Goal: Information Seeking & Learning: Learn about a topic

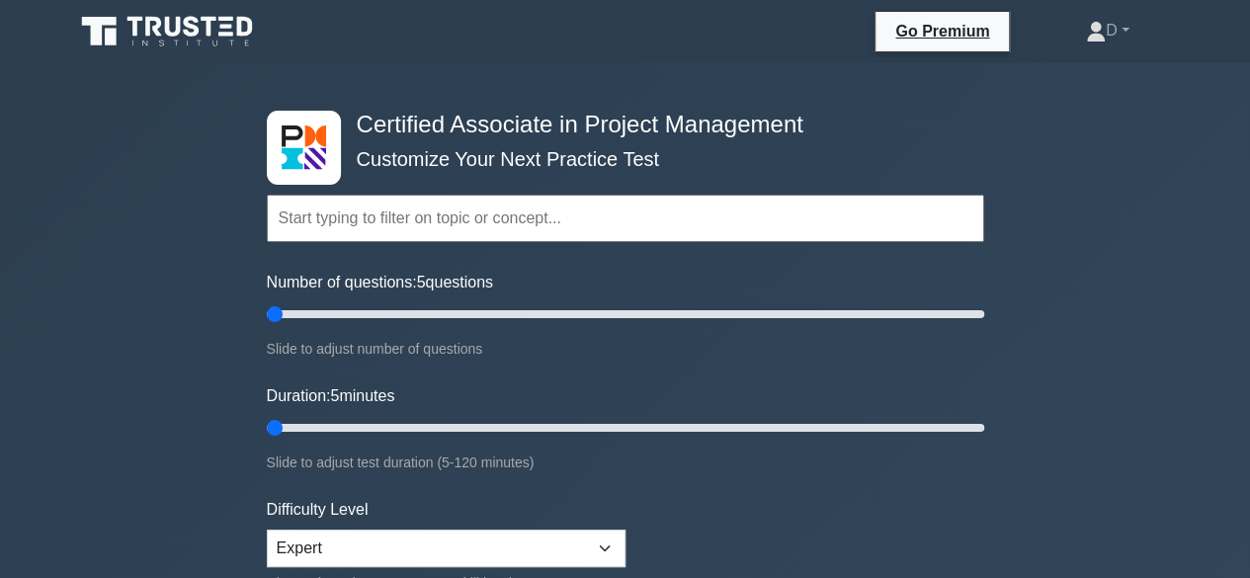
scroll to position [198, 0]
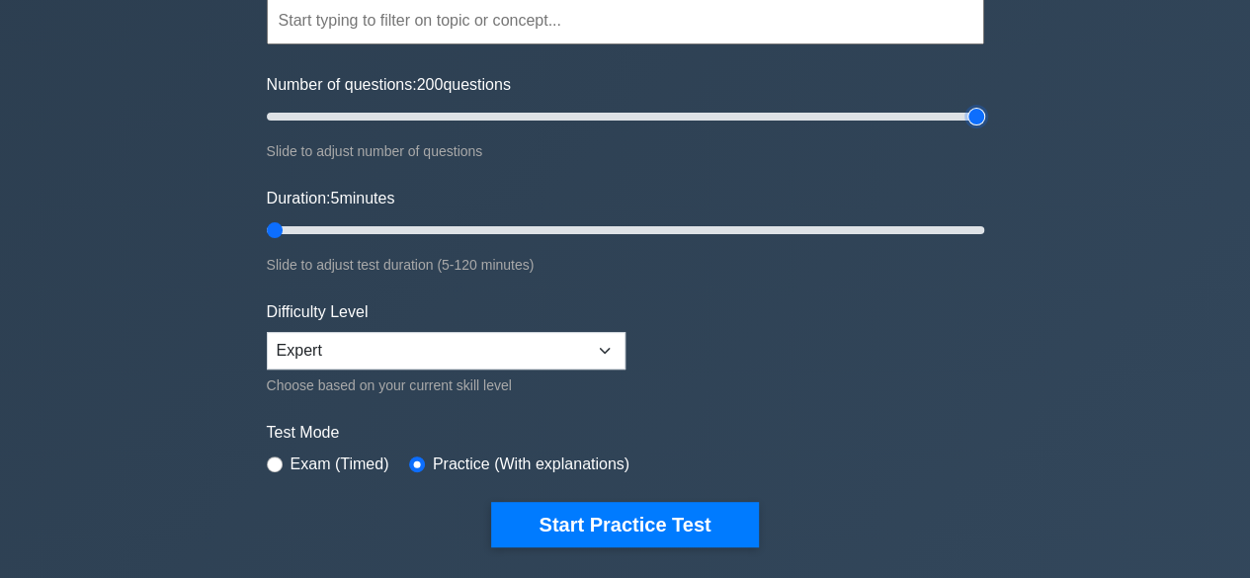
drag, startPoint x: 275, startPoint y: 115, endPoint x: 1100, endPoint y: 116, distance: 825.1
click at [984, 116] on input "Number of questions: 200 questions" at bounding box center [625, 117] width 717 height 24
drag, startPoint x: 977, startPoint y: 112, endPoint x: 800, endPoint y: 133, distance: 178.2
type input "150"
click at [800, 128] on input "Number of questions: 150 questions" at bounding box center [625, 117] width 717 height 24
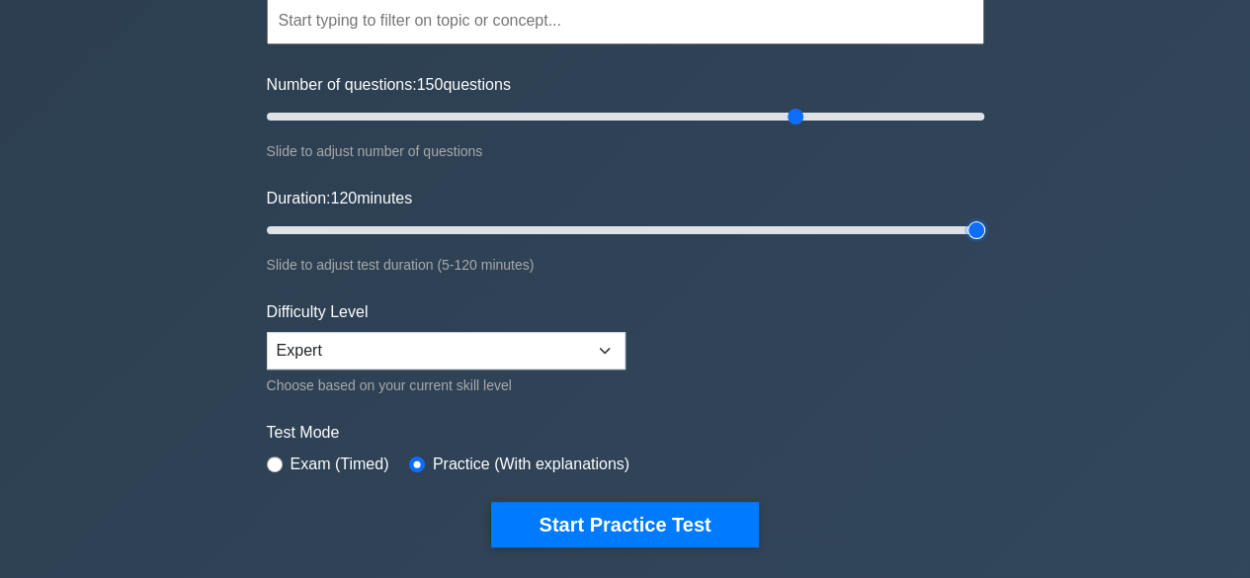
drag, startPoint x: 273, startPoint y: 224, endPoint x: 1044, endPoint y: 228, distance: 770.8
type input "120"
click at [984, 228] on input "Duration: 120 minutes" at bounding box center [625, 230] width 717 height 24
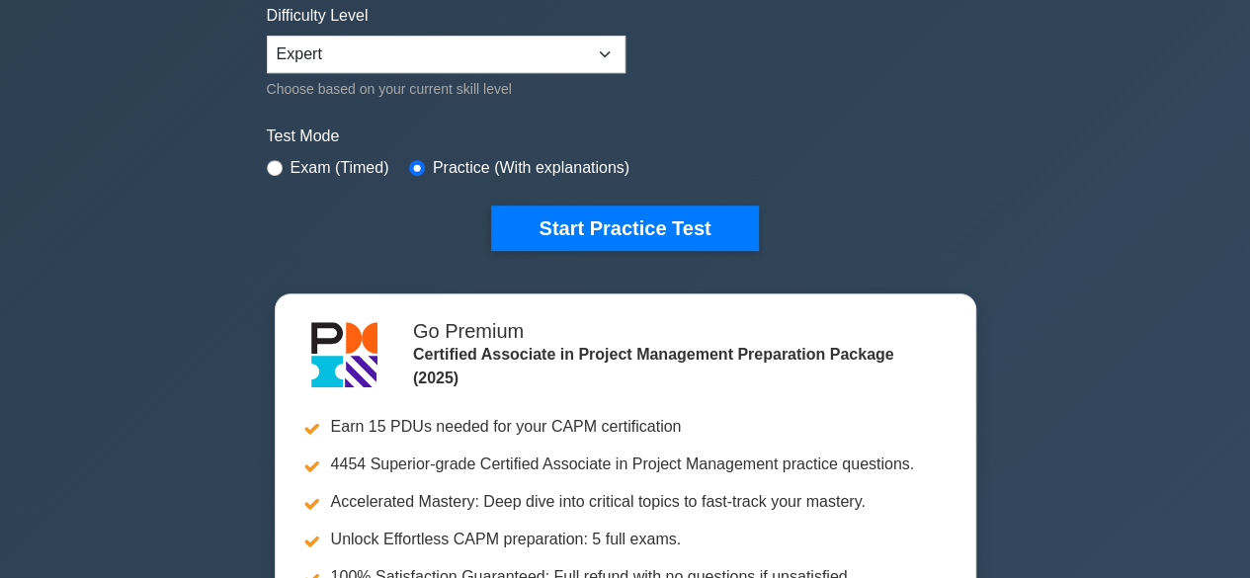
scroll to position [99, 0]
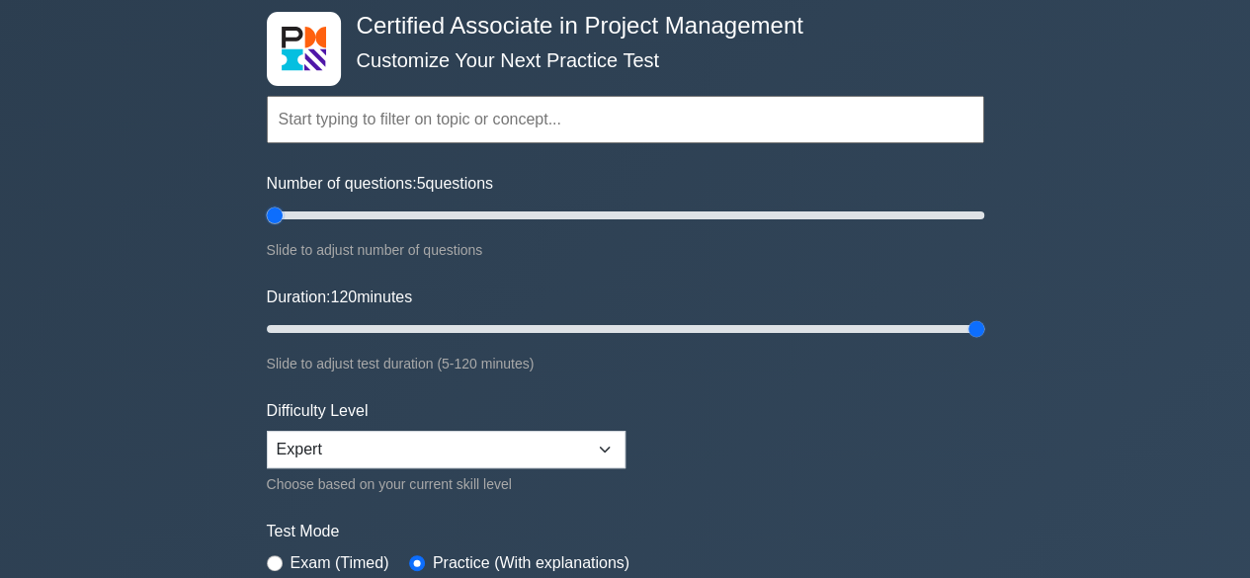
drag, startPoint x: 405, startPoint y: 236, endPoint x: 273, endPoint y: 211, distance: 134.7
type input "5"
click at [273, 211] on input "Number of questions: 5 questions" at bounding box center [625, 216] width 717 height 24
drag, startPoint x: 974, startPoint y: 327, endPoint x: 128, endPoint y: 499, distance: 863.2
type input "5"
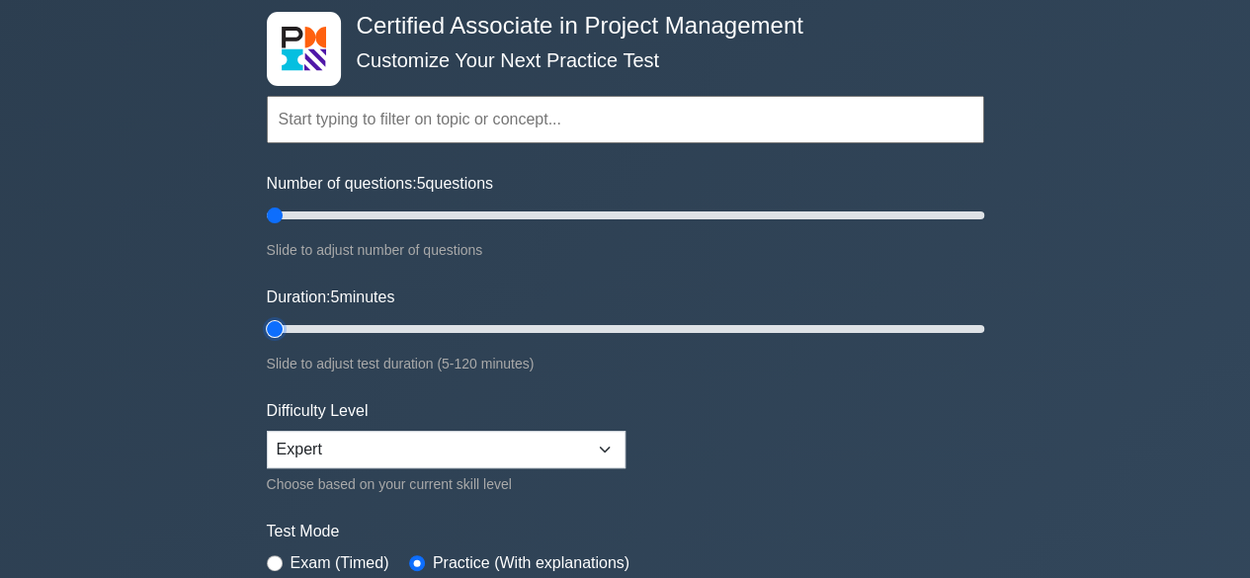
click at [267, 341] on input "Duration: 5 minutes" at bounding box center [625, 329] width 717 height 24
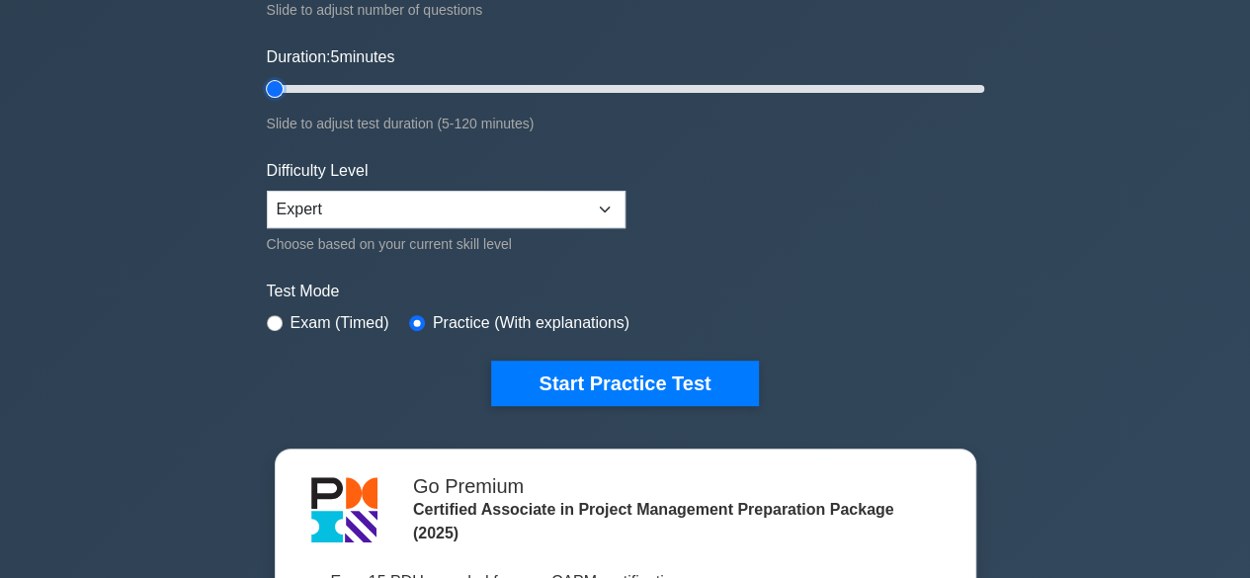
scroll to position [494, 0]
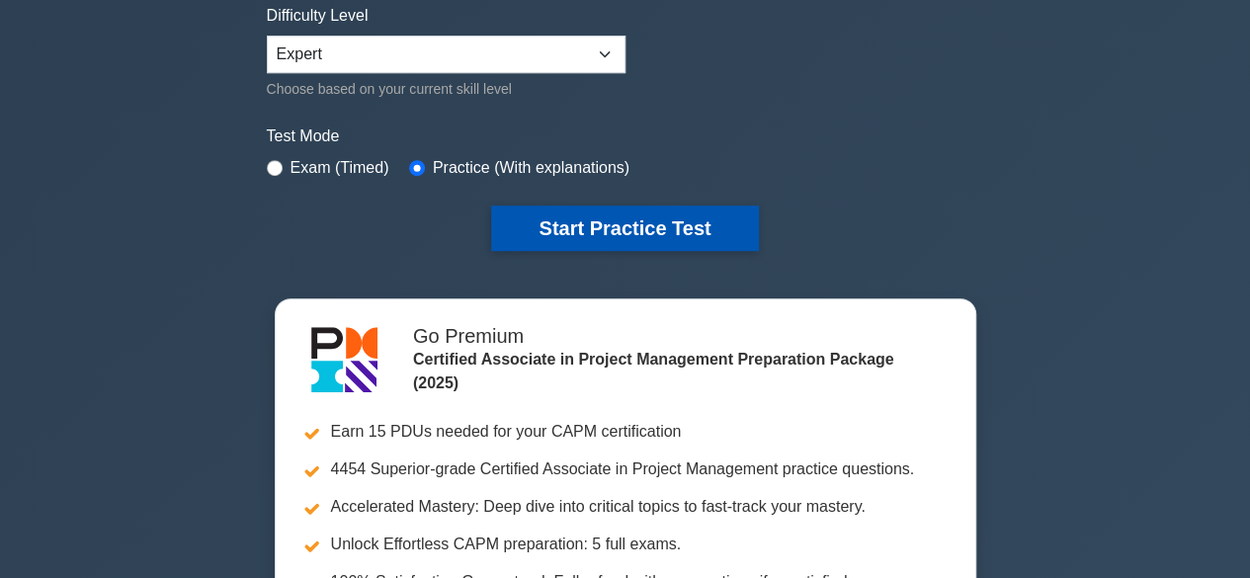
click at [581, 218] on button "Start Practice Test" at bounding box center [624, 228] width 267 height 45
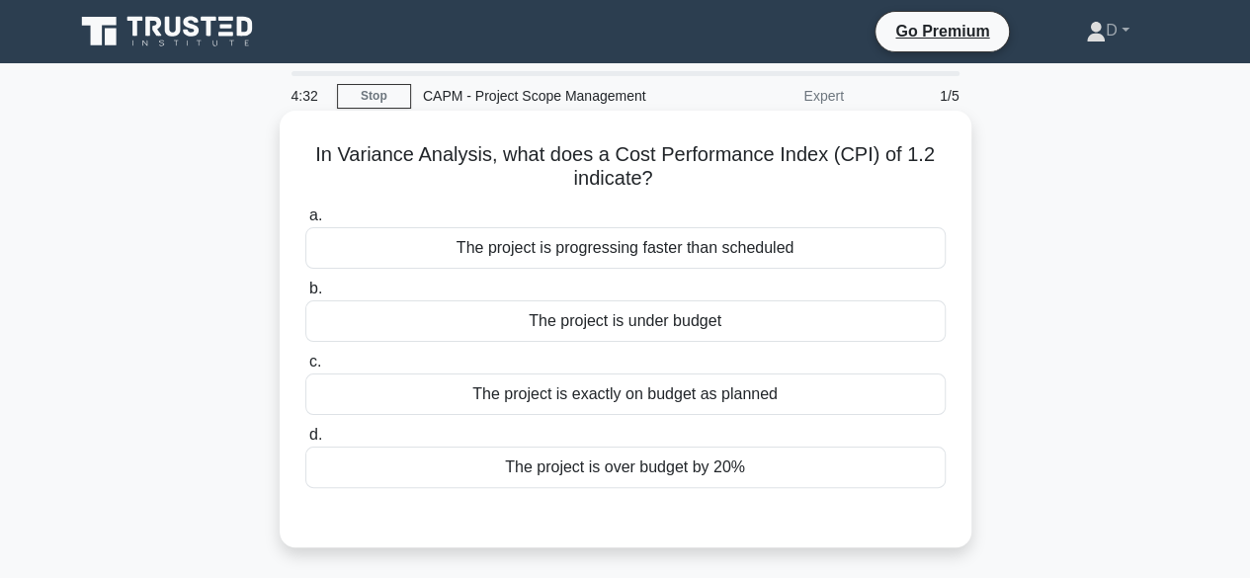
click at [522, 480] on div "The project is over budget by 20%" at bounding box center [625, 468] width 640 height 42
click at [305, 442] on input "d. The project is over budget by 20%" at bounding box center [305, 435] width 0 height 13
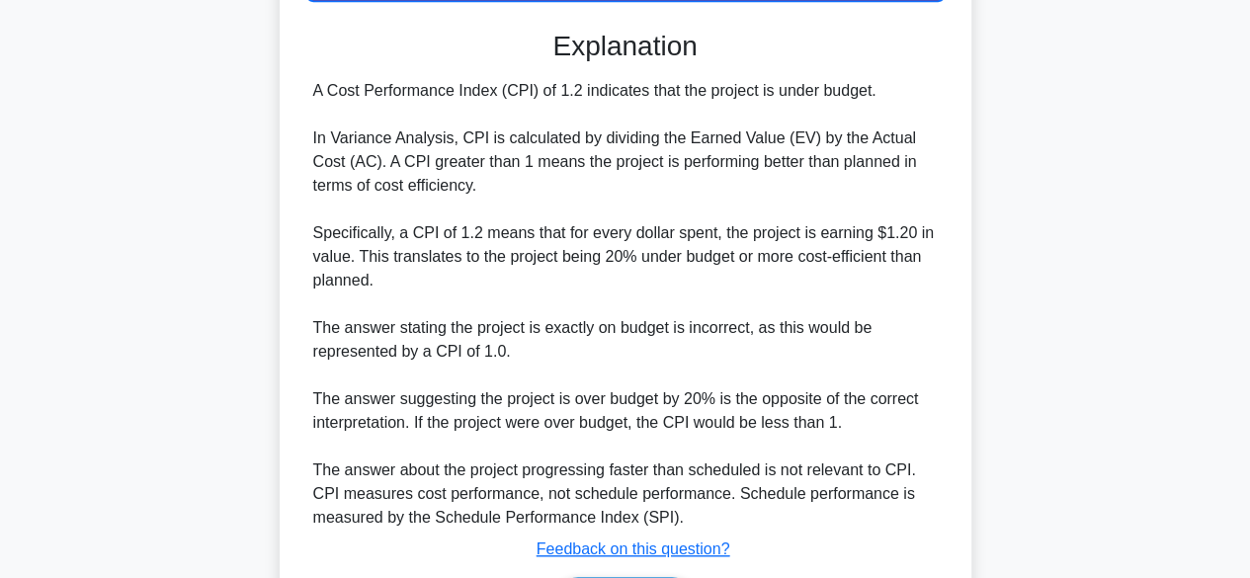
scroll to position [494, 0]
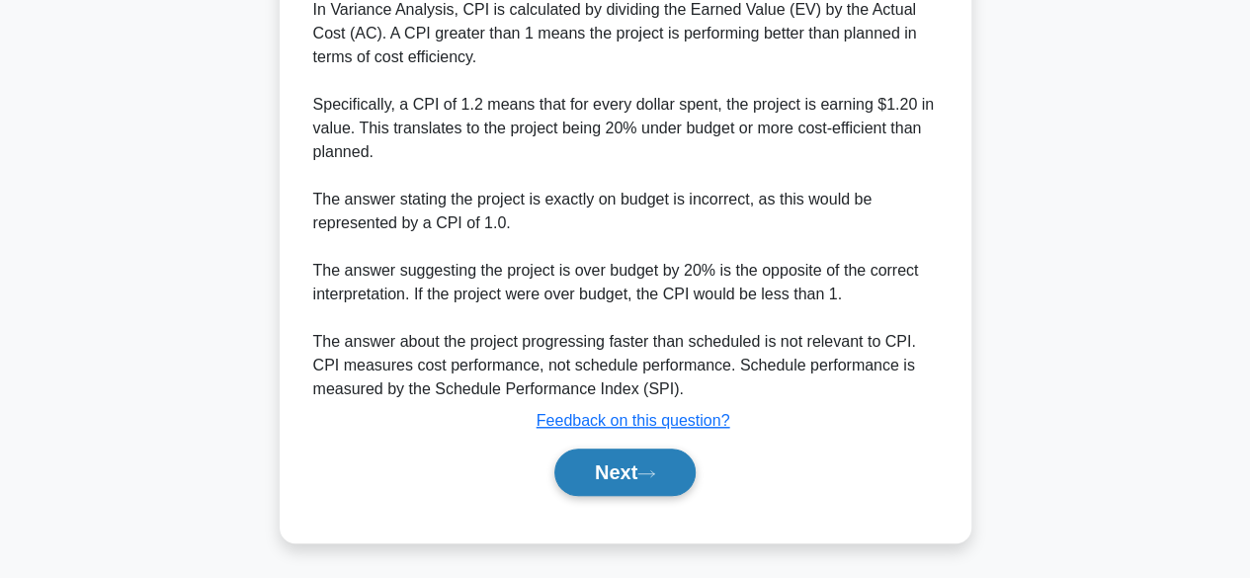
click at [624, 485] on button "Next" at bounding box center [624, 472] width 141 height 47
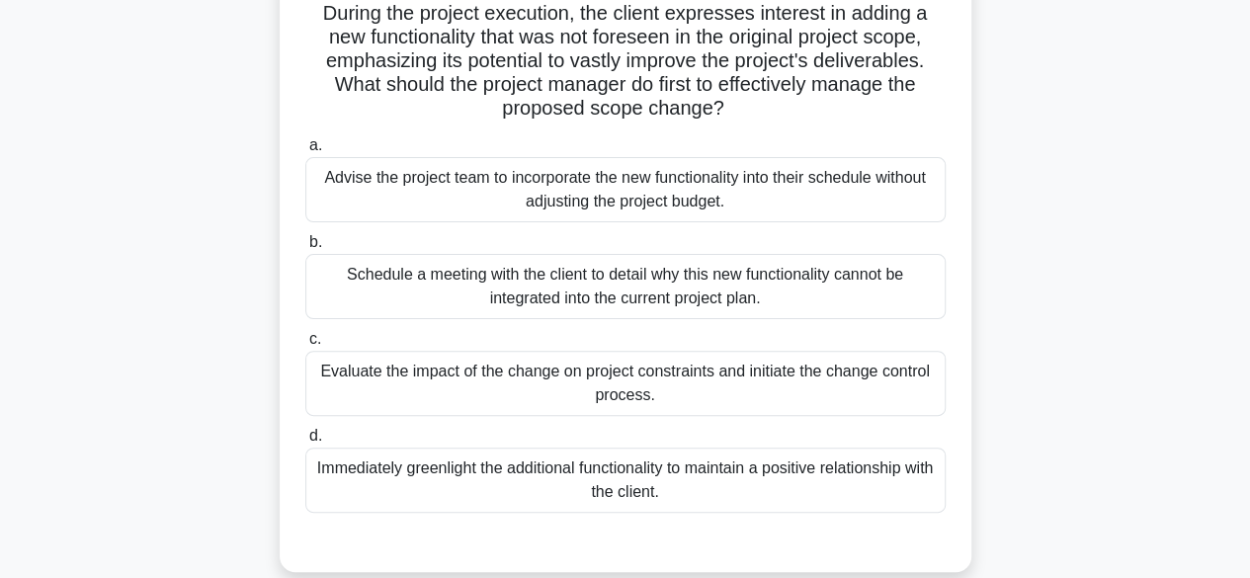
scroll to position [99, 0]
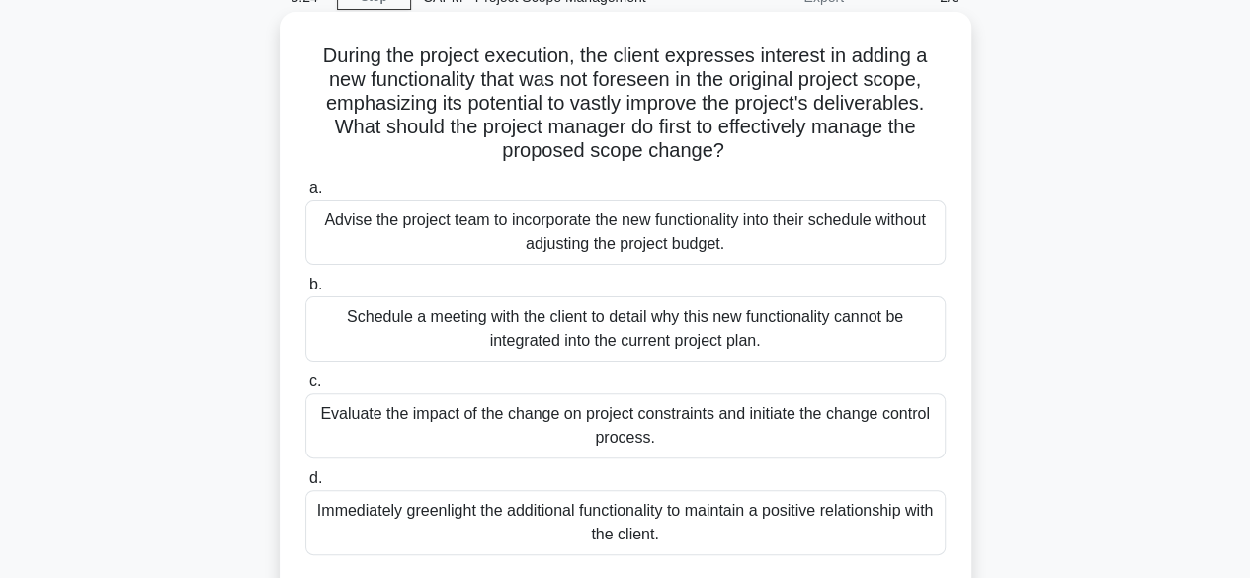
click at [682, 430] on div "Evaluate the impact of the change on project constraints and initiate the chang…" at bounding box center [625, 425] width 640 height 65
click at [305, 388] on input "c. Evaluate the impact of the change on project constraints and initiate the ch…" at bounding box center [305, 382] width 0 height 13
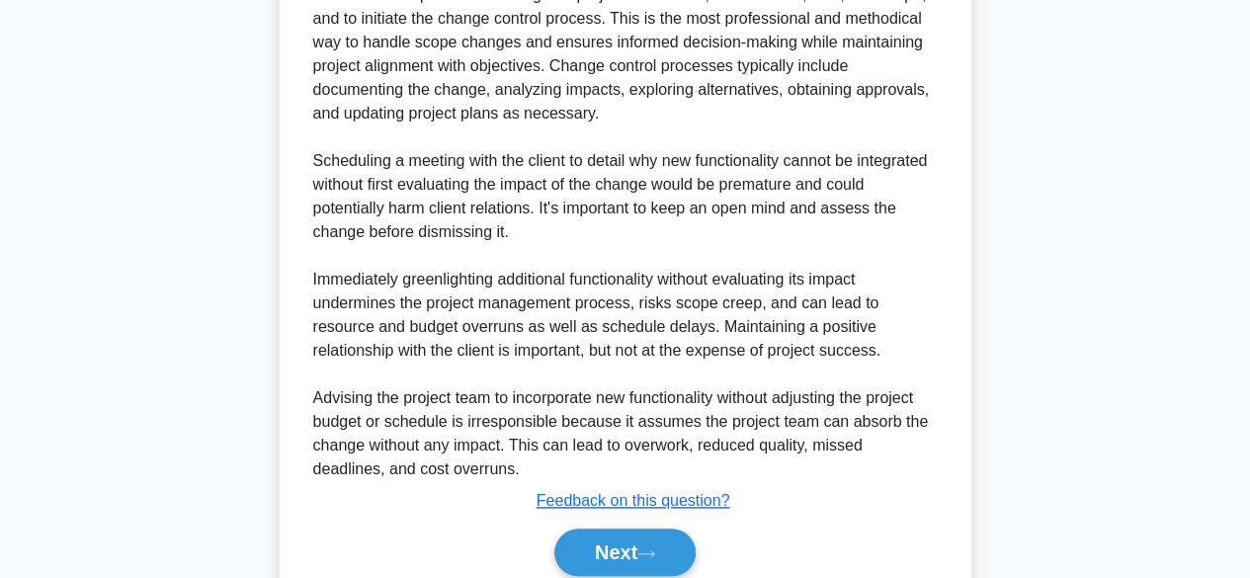
scroll to position [851, 0]
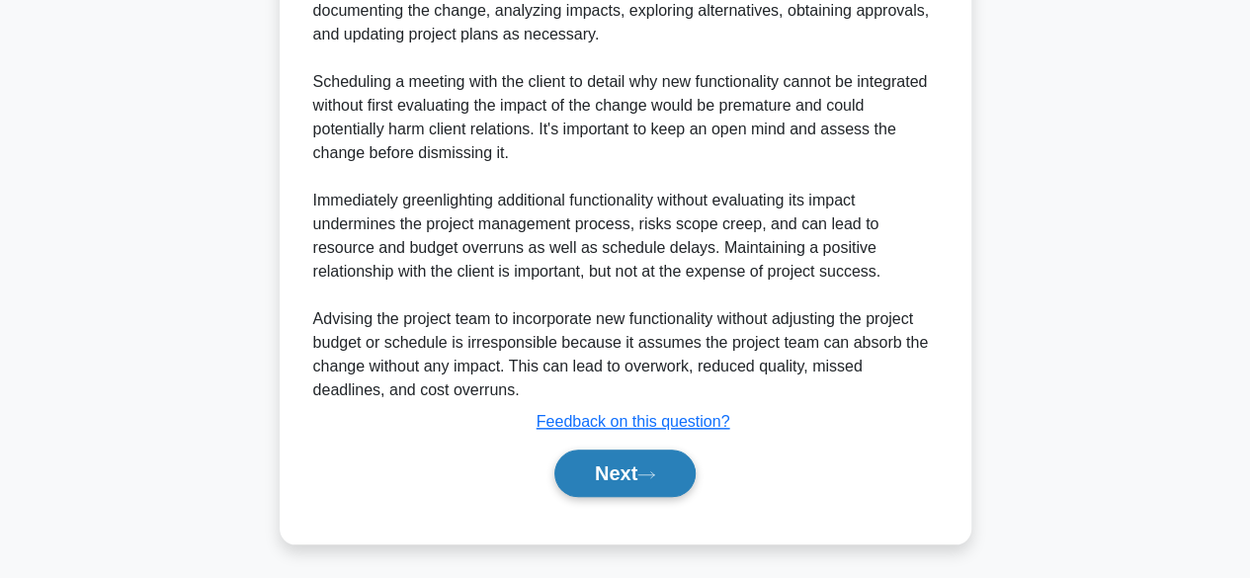
click at [672, 469] on button "Next" at bounding box center [624, 473] width 141 height 47
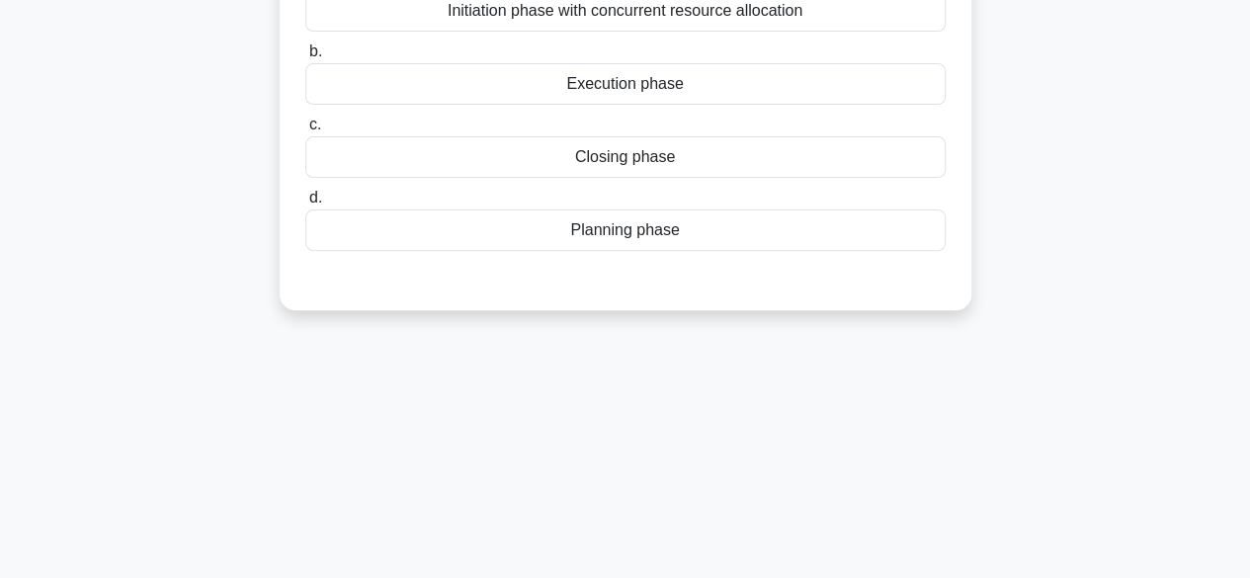
scroll to position [0, 0]
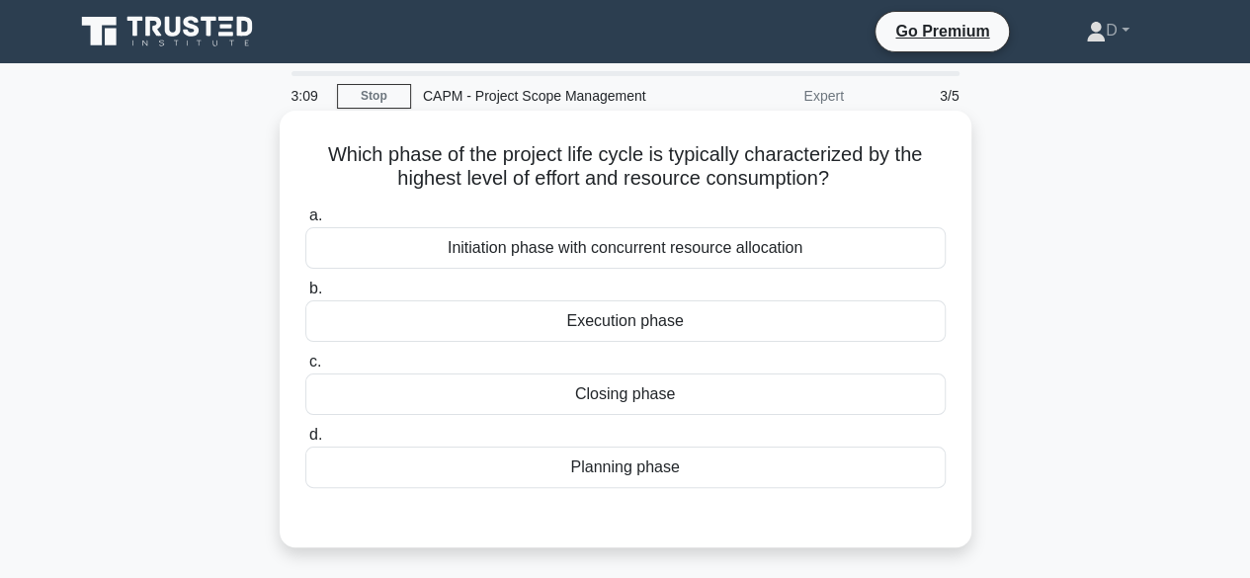
click at [594, 321] on div "Execution phase" at bounding box center [625, 321] width 640 height 42
click at [305, 295] on input "b. Execution phase" at bounding box center [305, 289] width 0 height 13
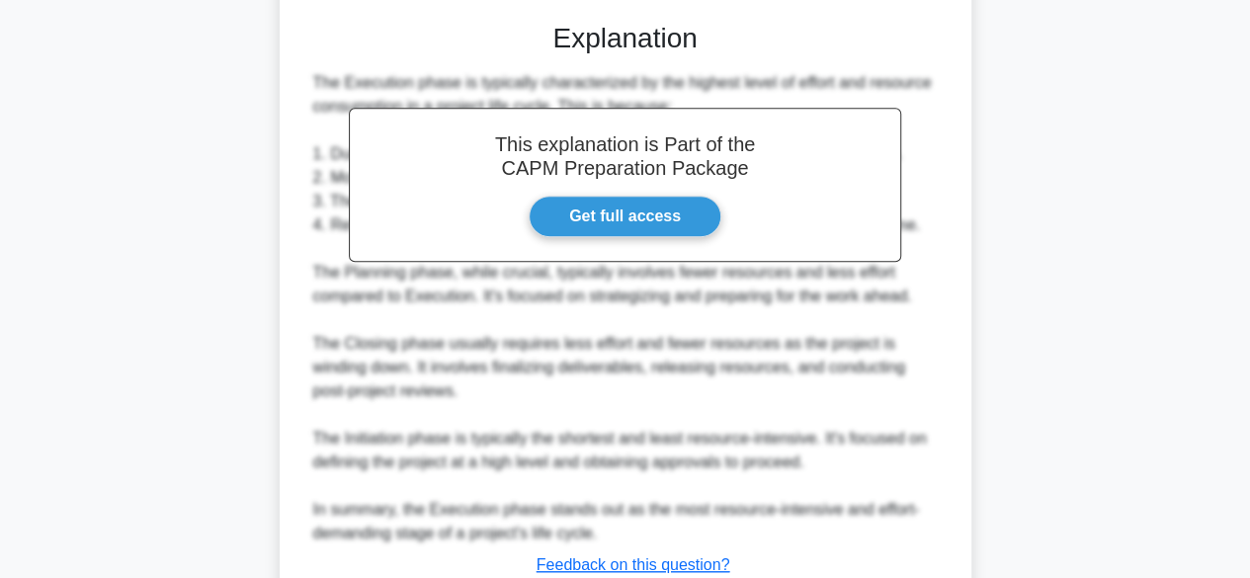
scroll to position [637, 0]
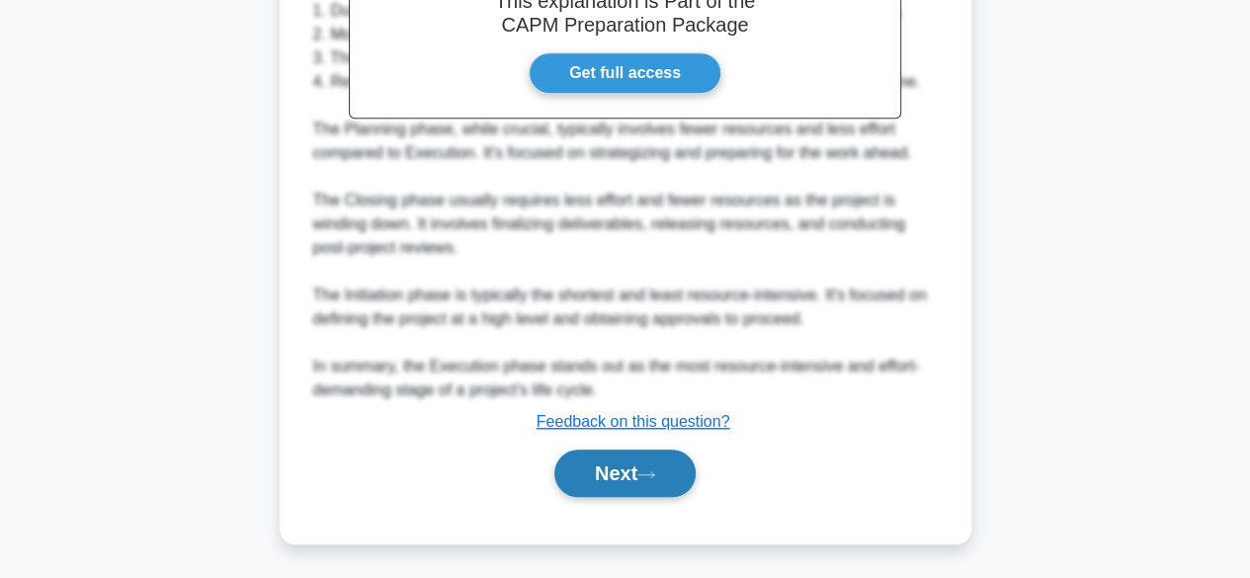
click at [626, 477] on button "Next" at bounding box center [624, 473] width 141 height 47
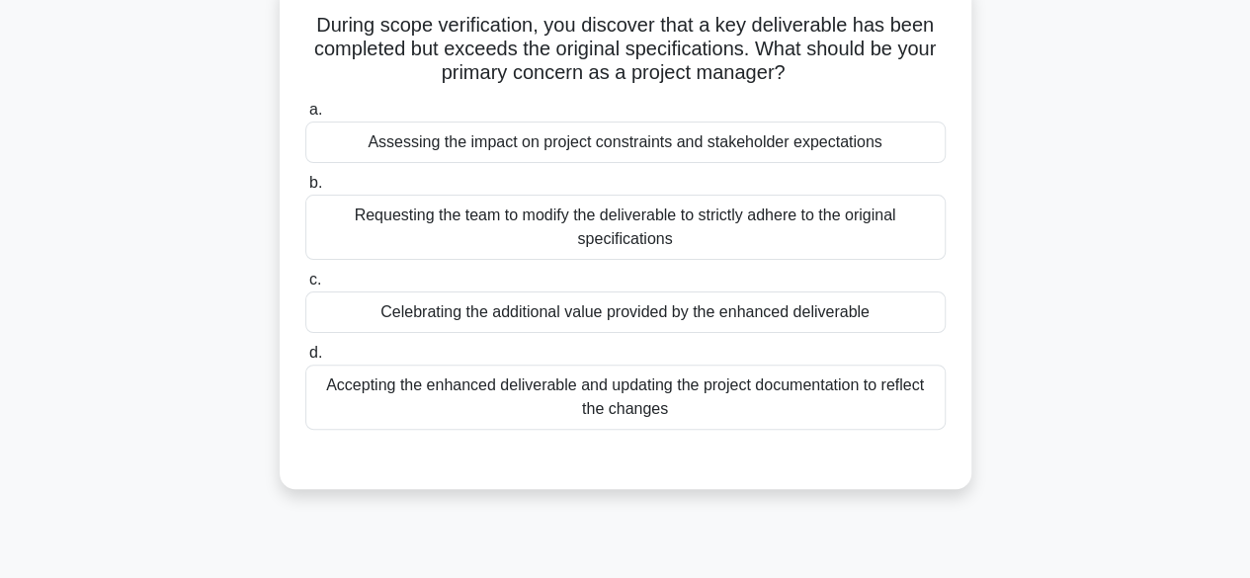
scroll to position [99, 0]
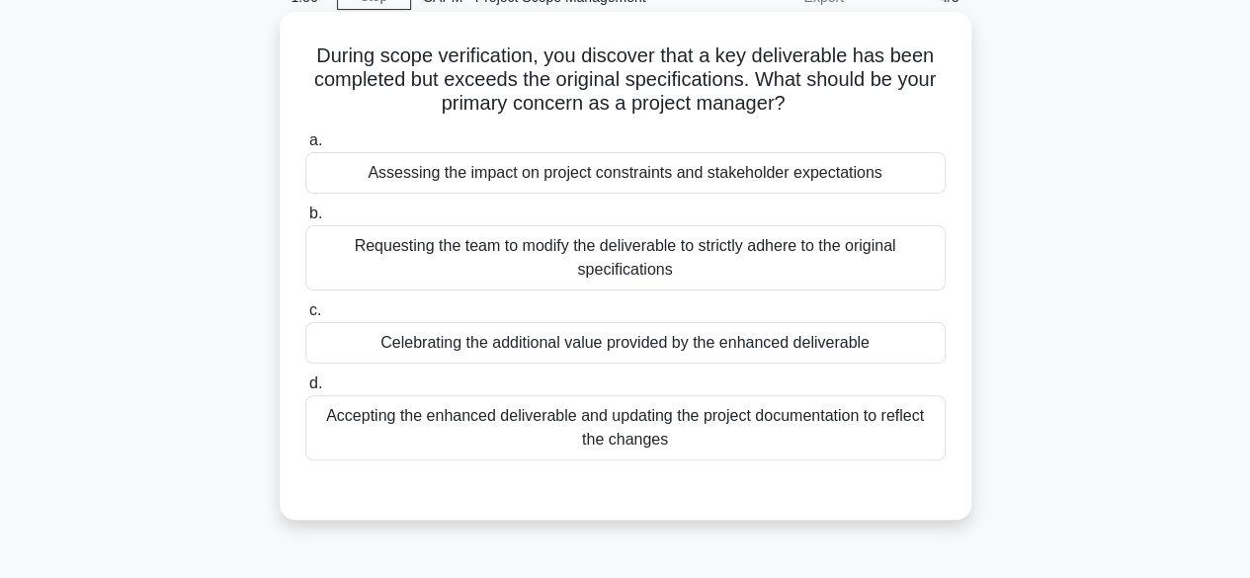
click at [653, 258] on div "Requesting the team to modify the deliverable to strictly adhere to the origina…" at bounding box center [625, 257] width 640 height 65
click at [305, 220] on input "b. Requesting the team to modify the deliverable to strictly adhere to the orig…" at bounding box center [305, 214] width 0 height 13
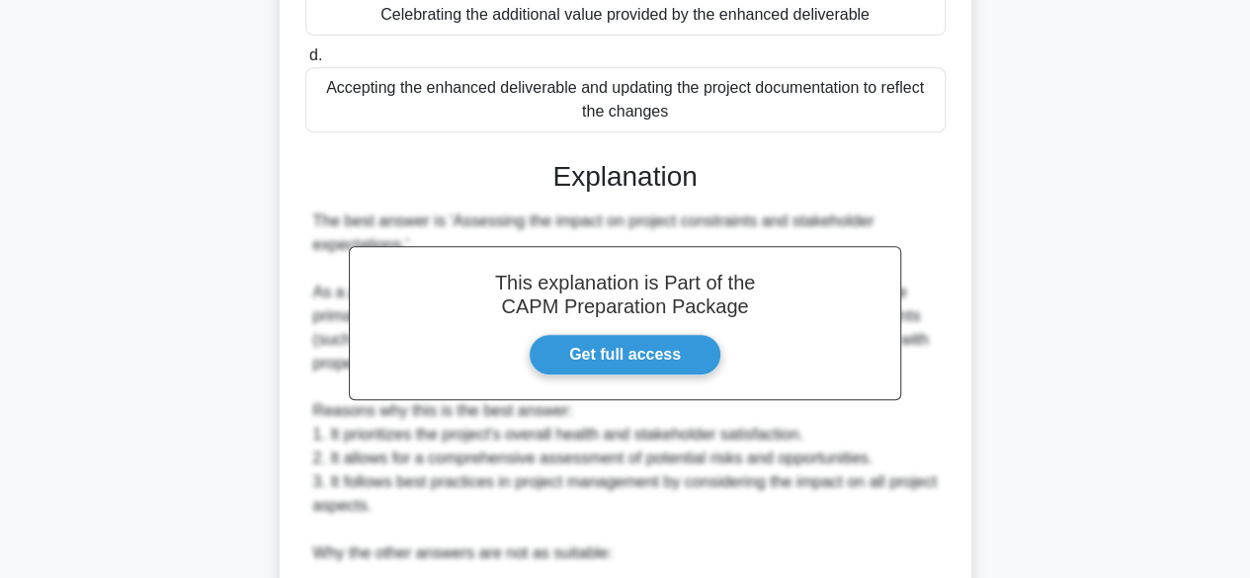
scroll to position [889, 0]
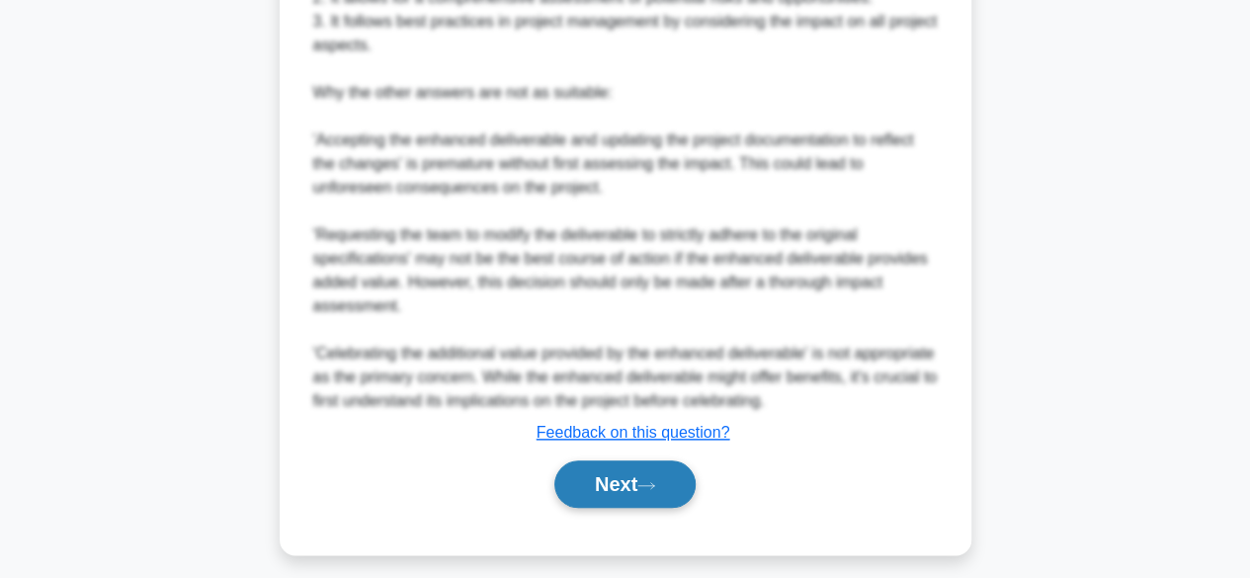
click at [658, 475] on button "Next" at bounding box center [624, 483] width 141 height 47
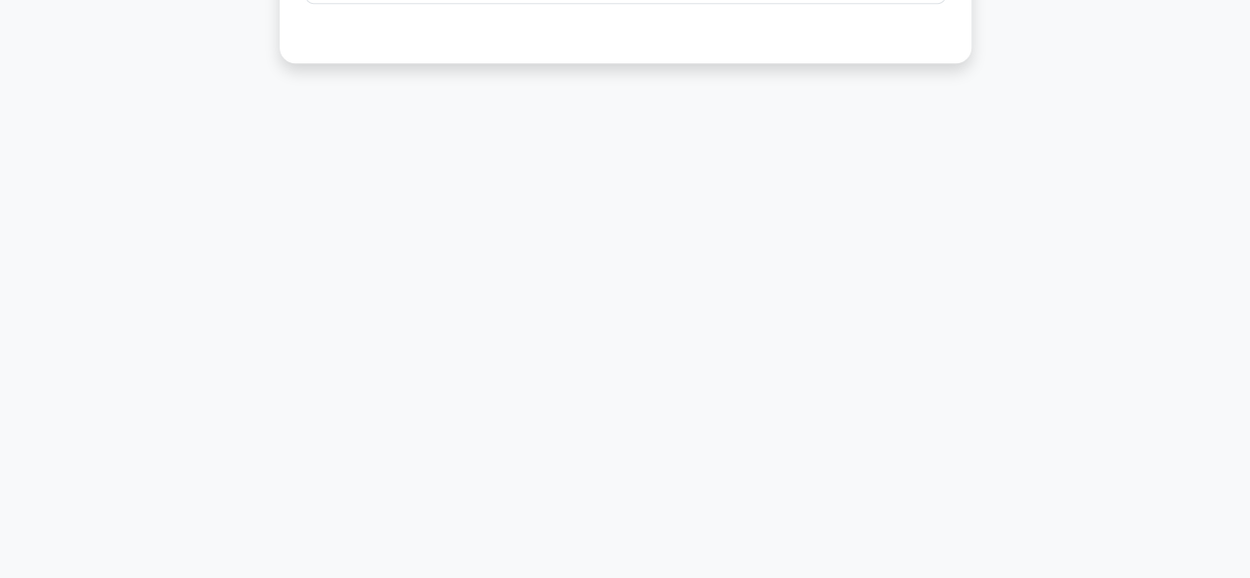
scroll to position [0, 0]
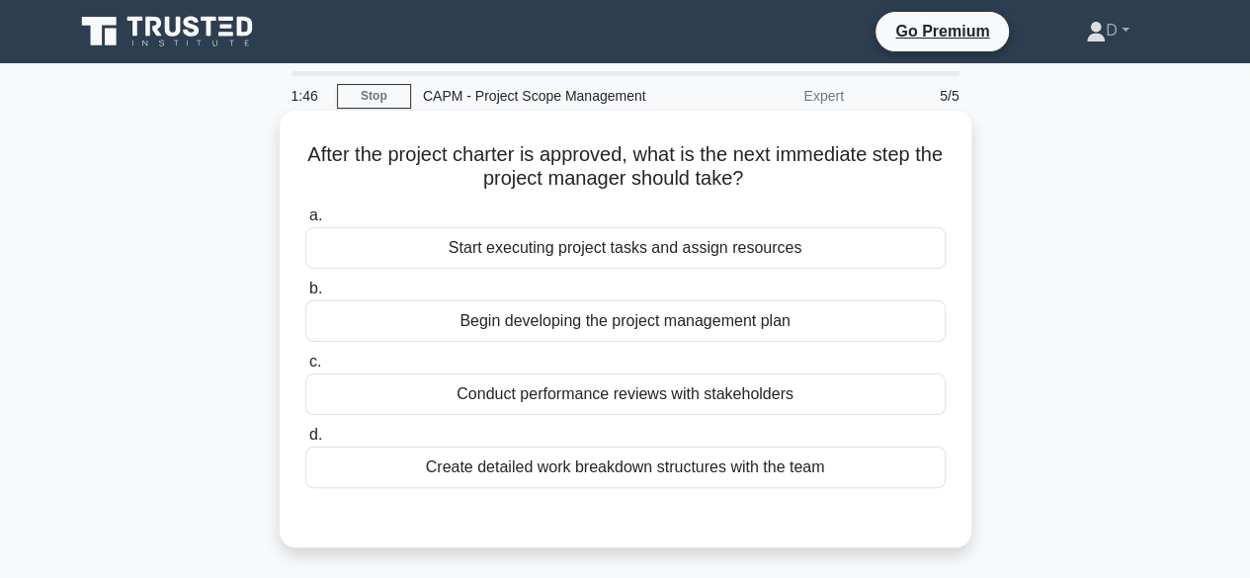
drag, startPoint x: 312, startPoint y: 150, endPoint x: 930, endPoint y: 192, distance: 619.0
click at [930, 192] on h5 "After the project charter is approved, what is the next immediate step the proj…" at bounding box center [625, 166] width 644 height 49
click at [602, 321] on div "Begin developing the project management plan" at bounding box center [625, 321] width 640 height 42
click at [305, 295] on input "b. Begin developing the project management plan" at bounding box center [305, 289] width 0 height 13
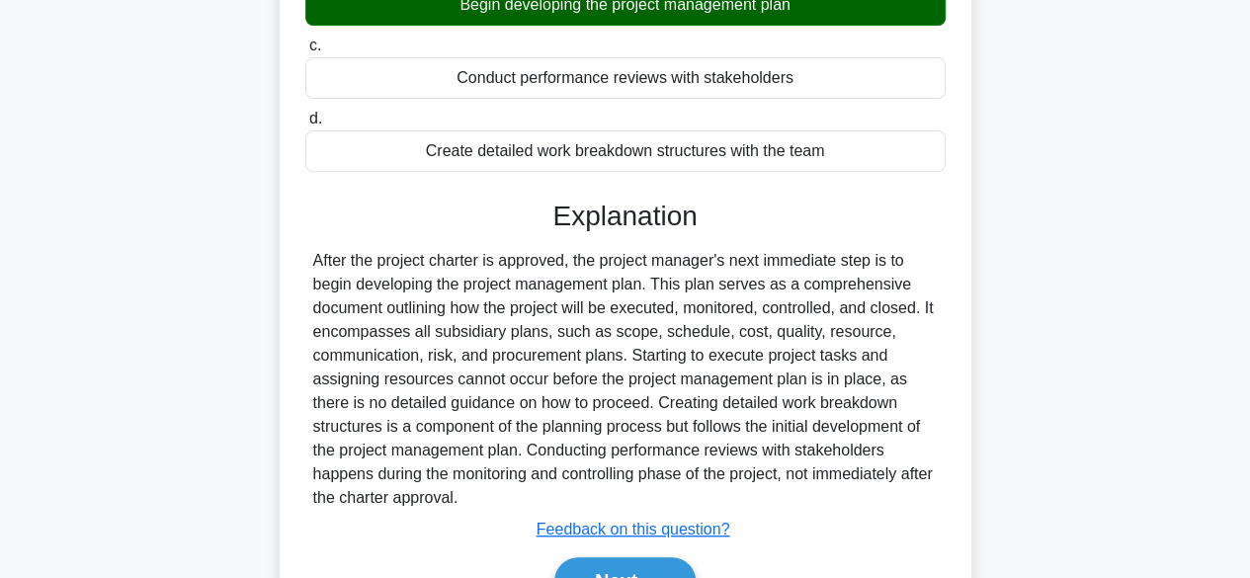
scroll to position [489, 0]
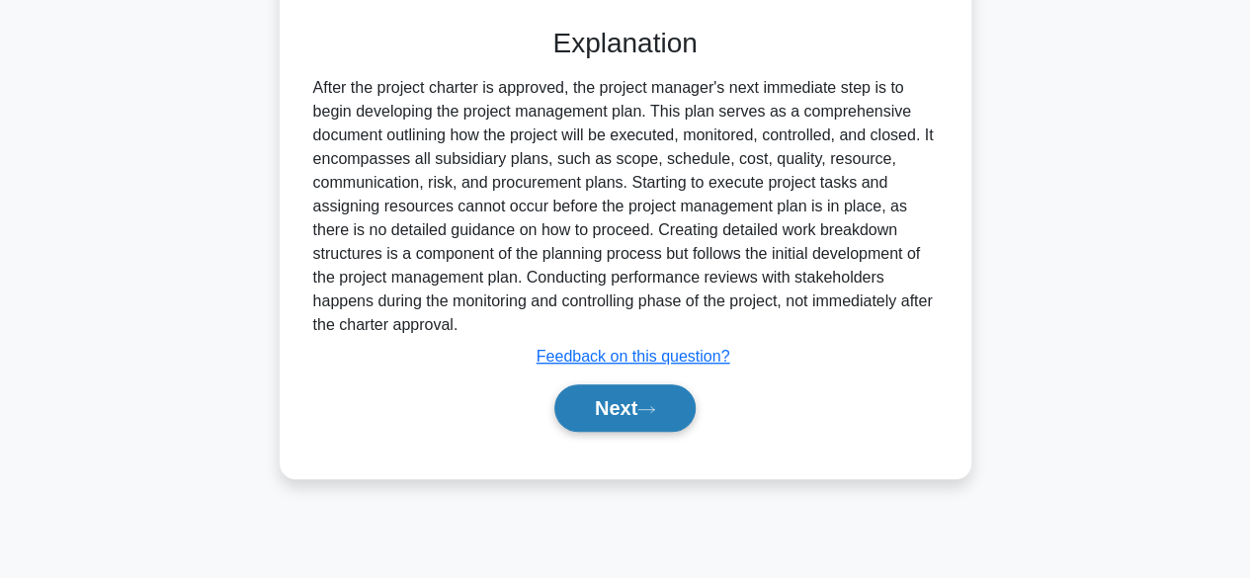
click at [679, 403] on button "Next" at bounding box center [624, 407] width 141 height 47
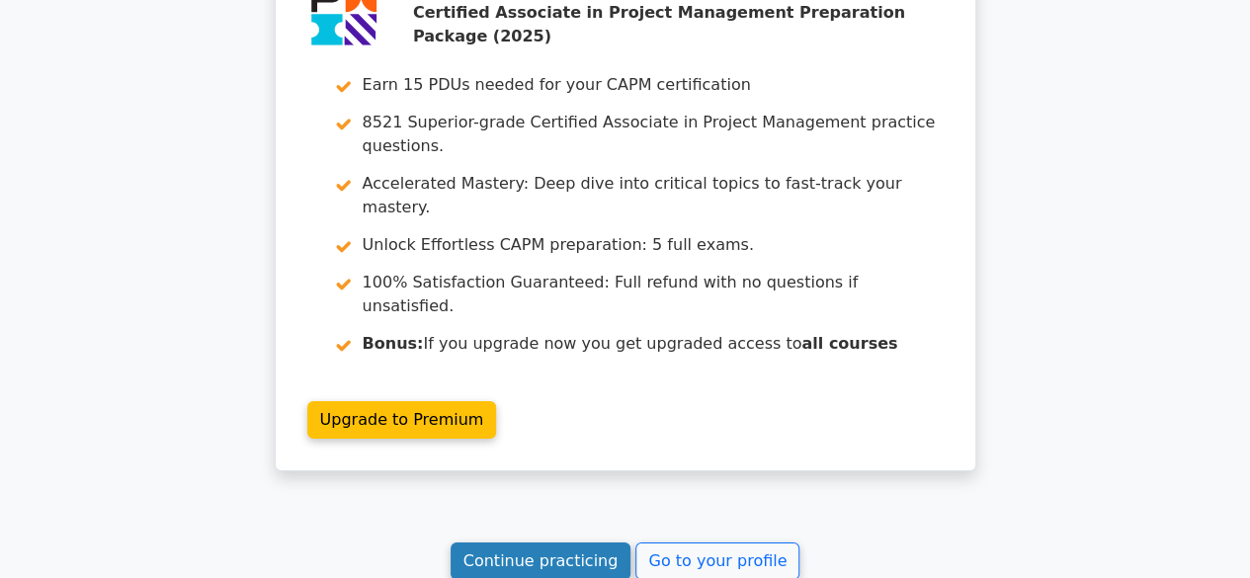
scroll to position [3127, 0]
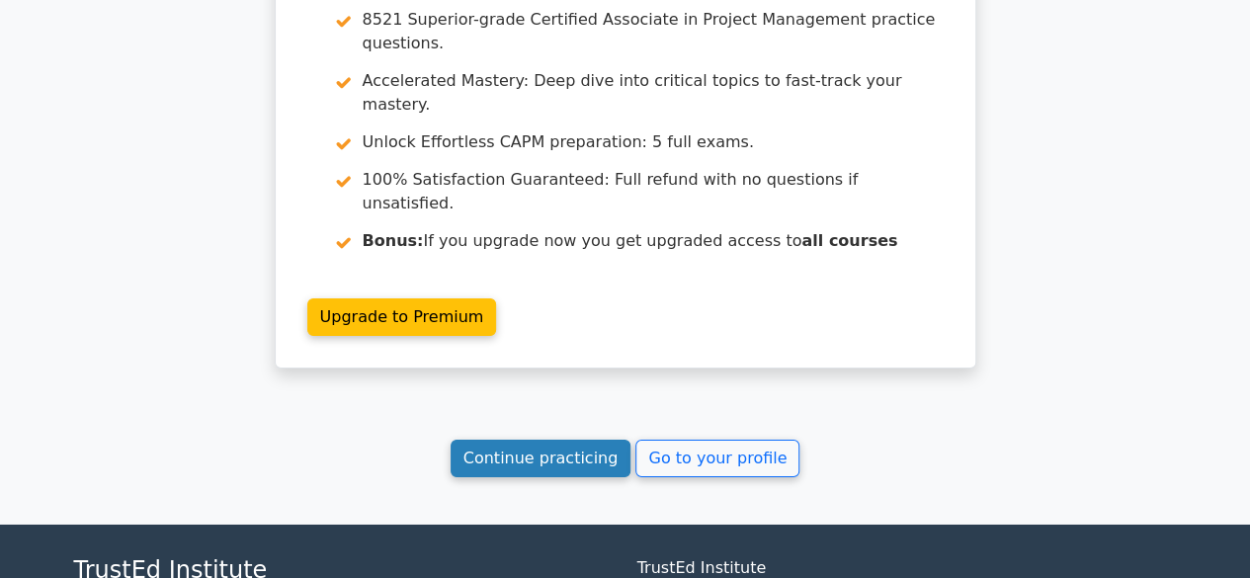
click at [496, 440] on link "Continue practicing" at bounding box center [541, 459] width 181 height 38
